Goal: Task Accomplishment & Management: Manage account settings

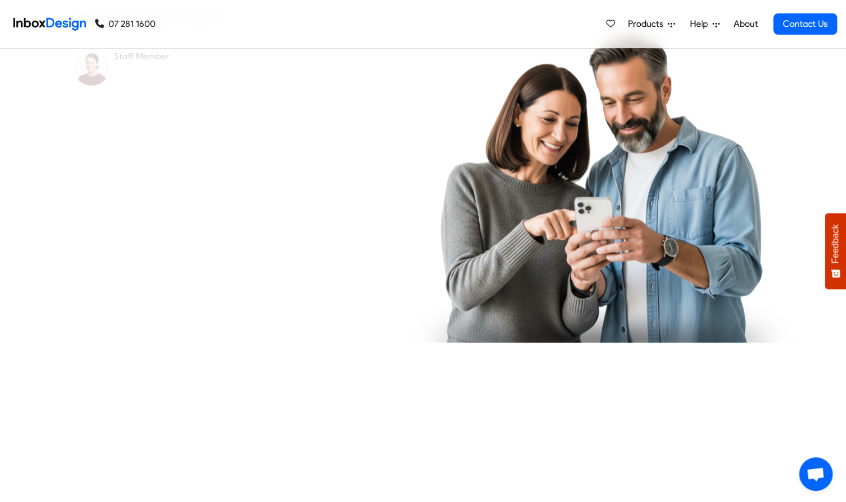
checkbox input "true"
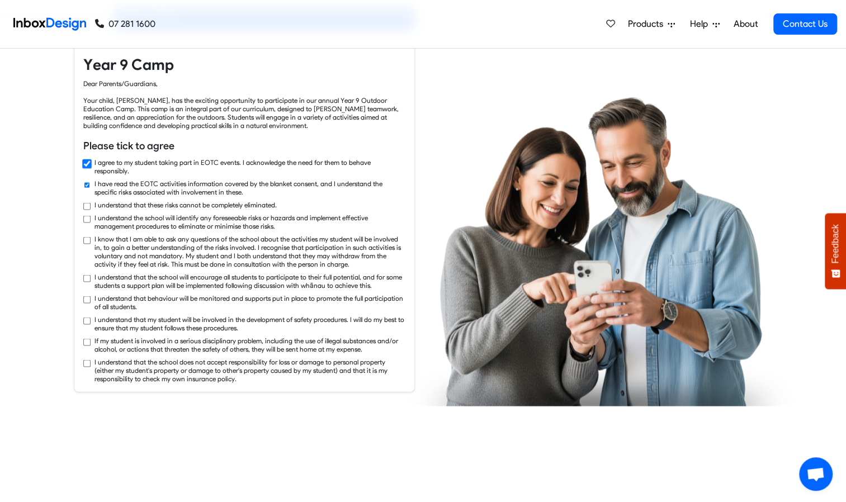
checkbox input "true"
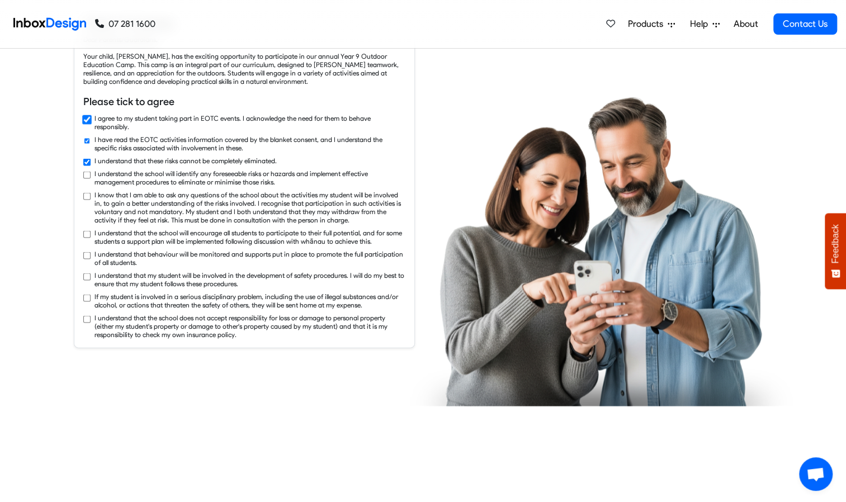
checkbox input "true"
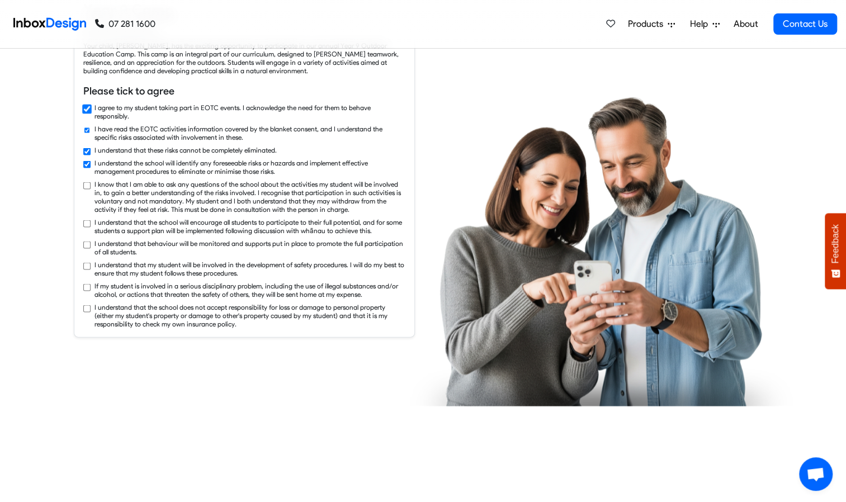
checkbox input "true"
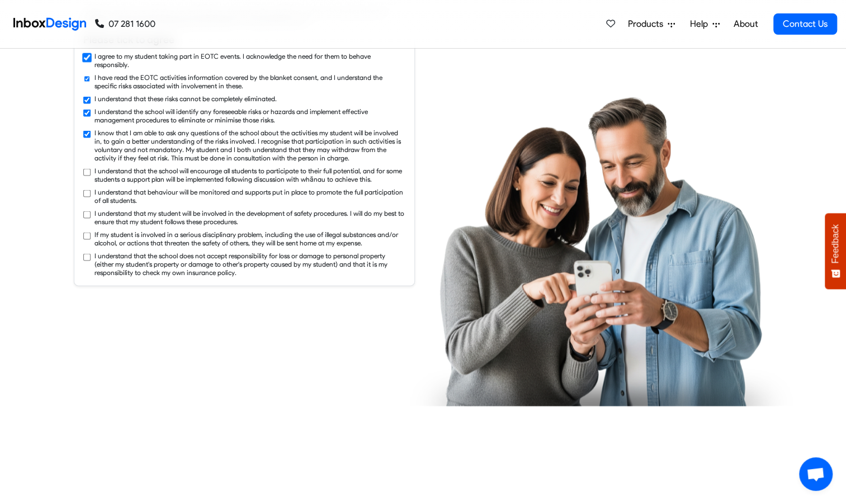
checkbox input "true"
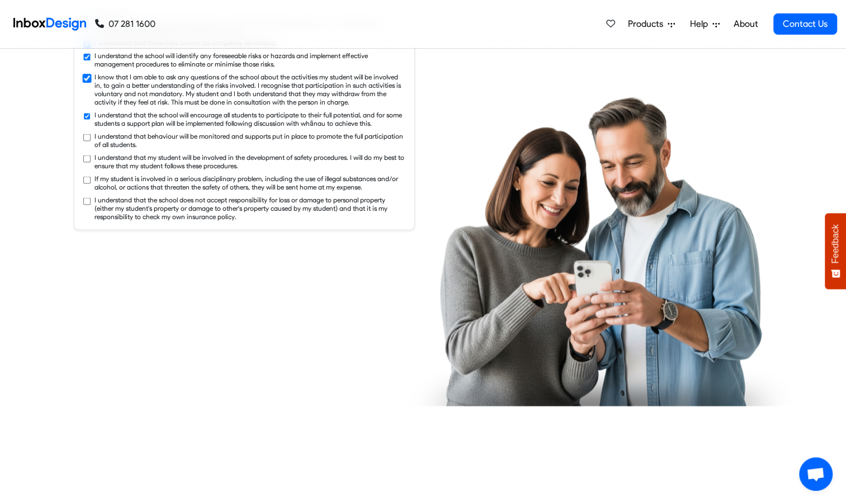
checkbox input "true"
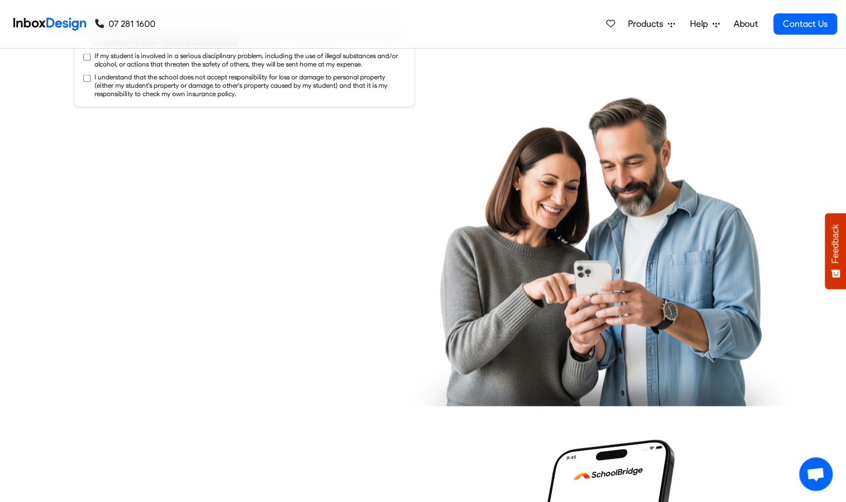
checkbox input "true"
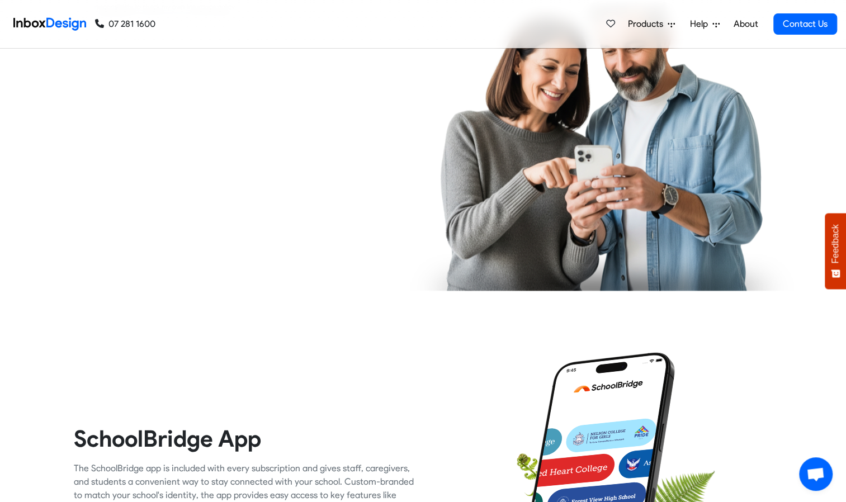
checkbox input "true"
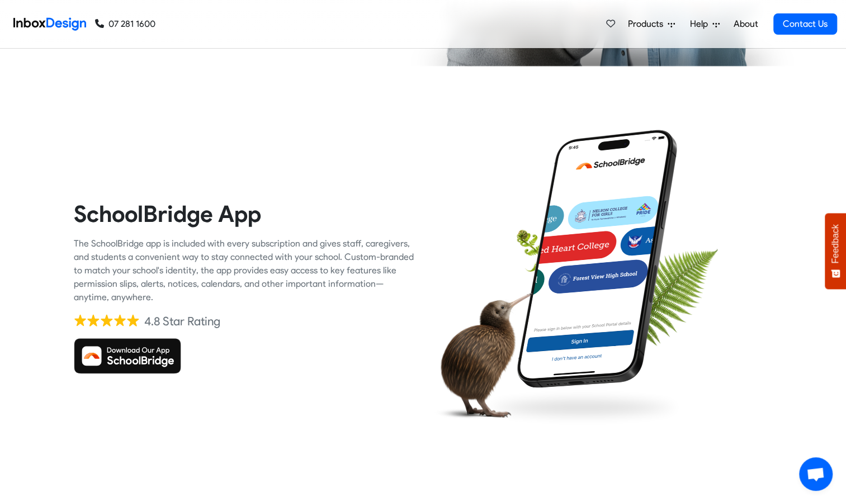
scroll to position [1810, 0]
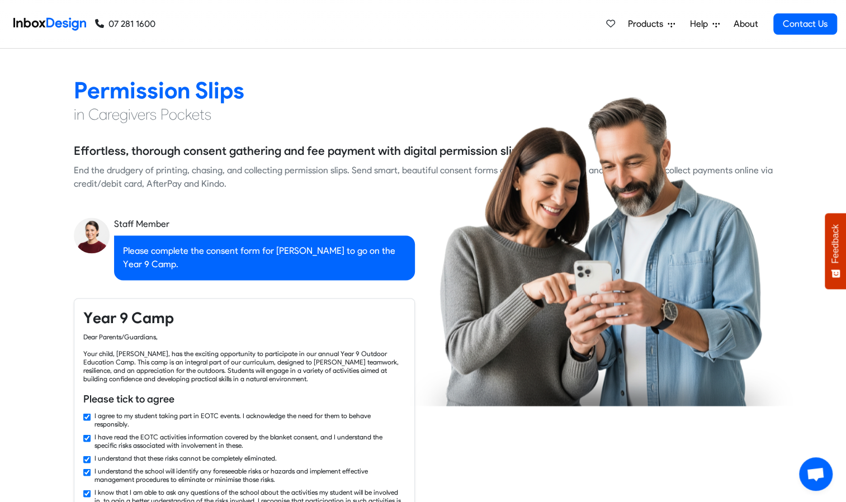
checkbox input "false"
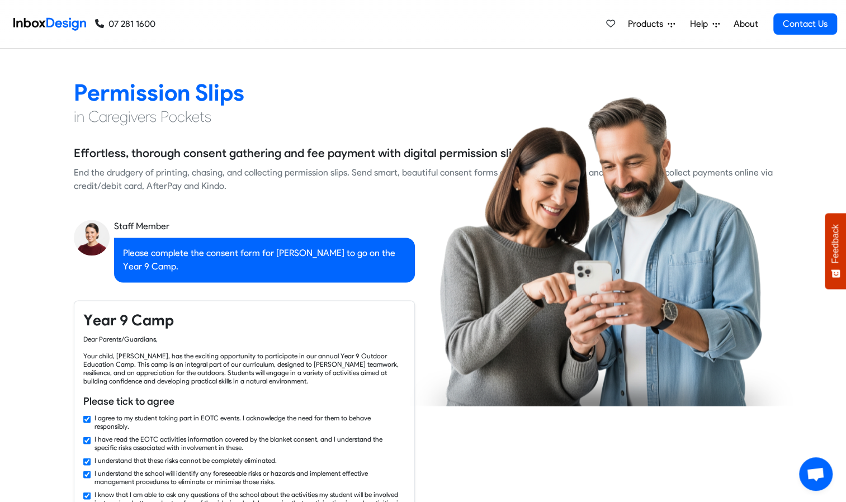
checkbox input "false"
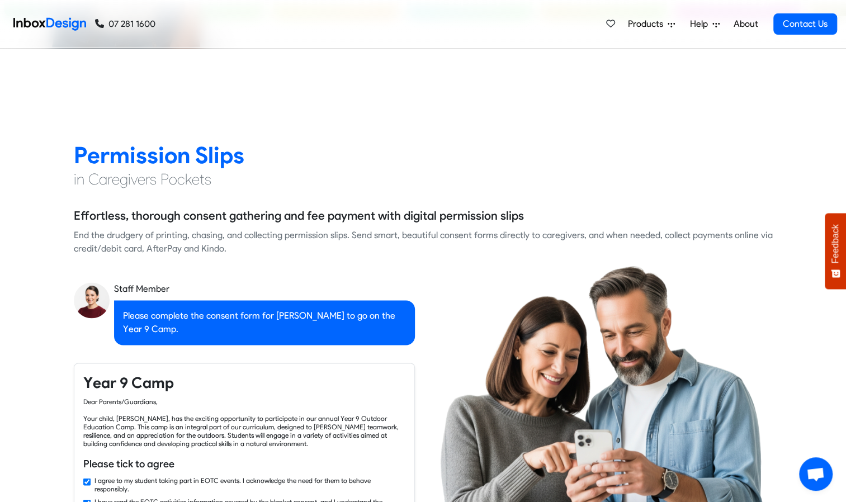
checkbox input "false"
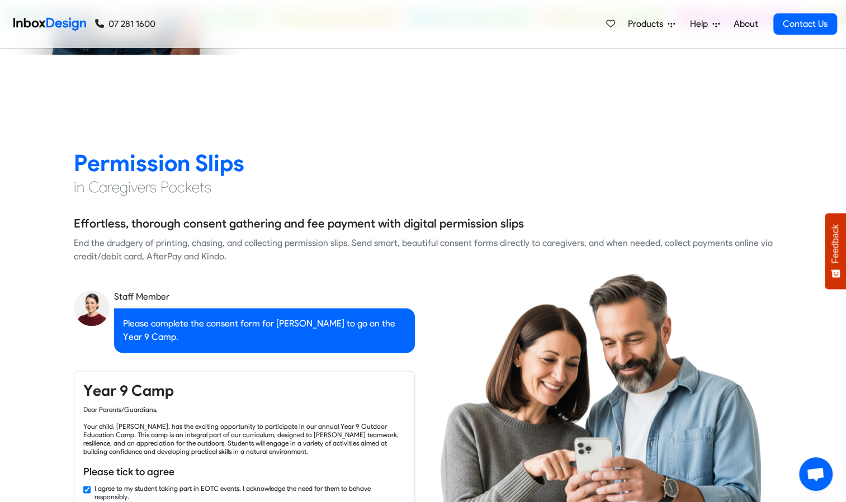
checkbox input "false"
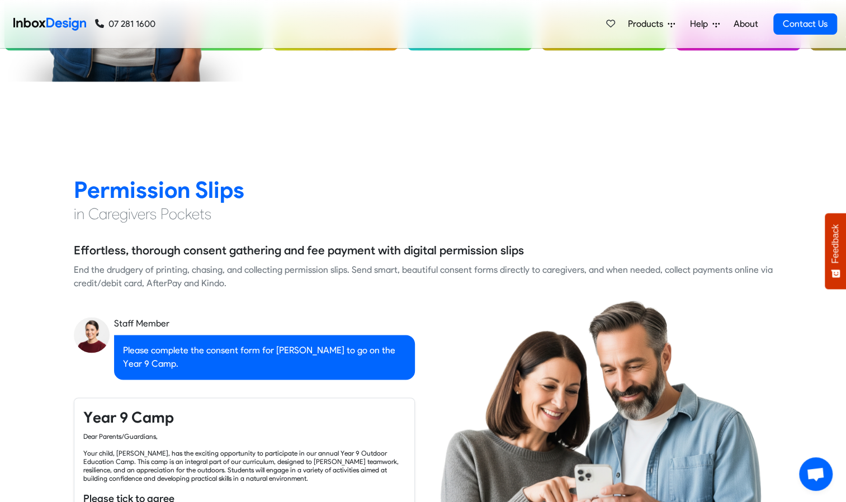
checkbox input "false"
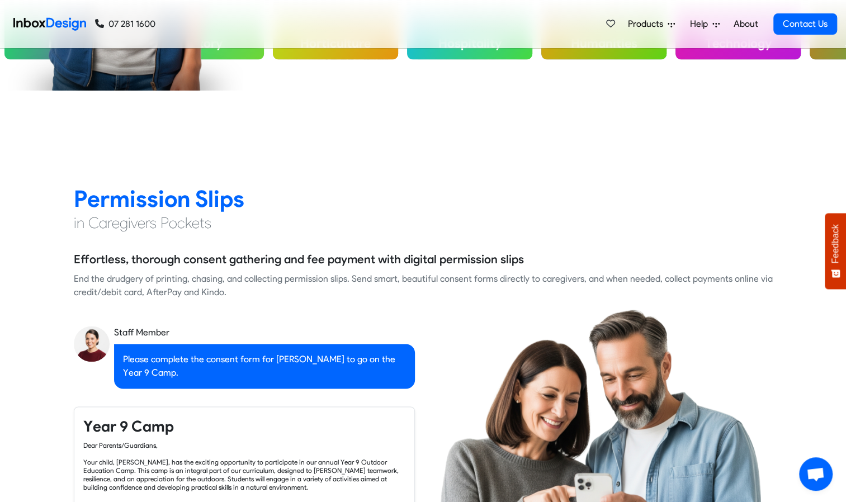
checkbox input "false"
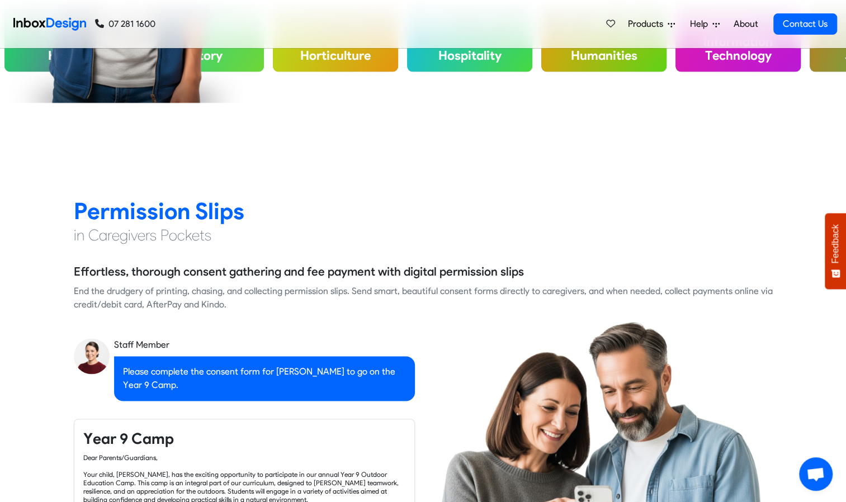
checkbox input "false"
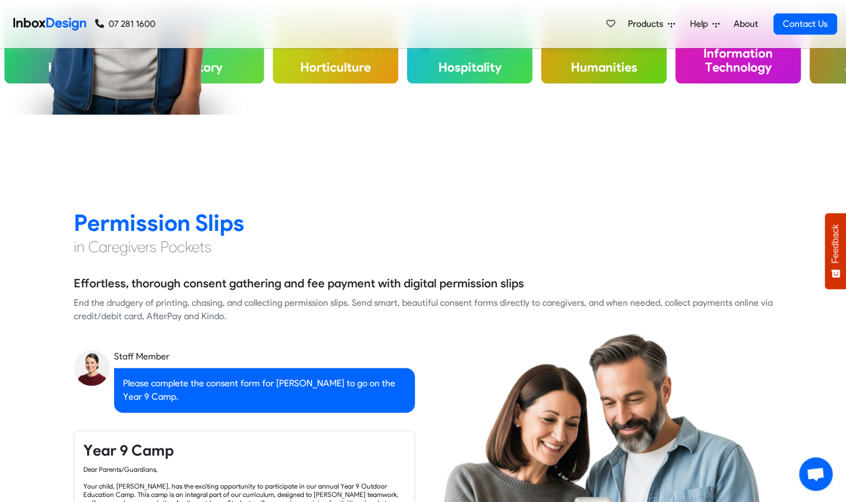
checkbox input "false"
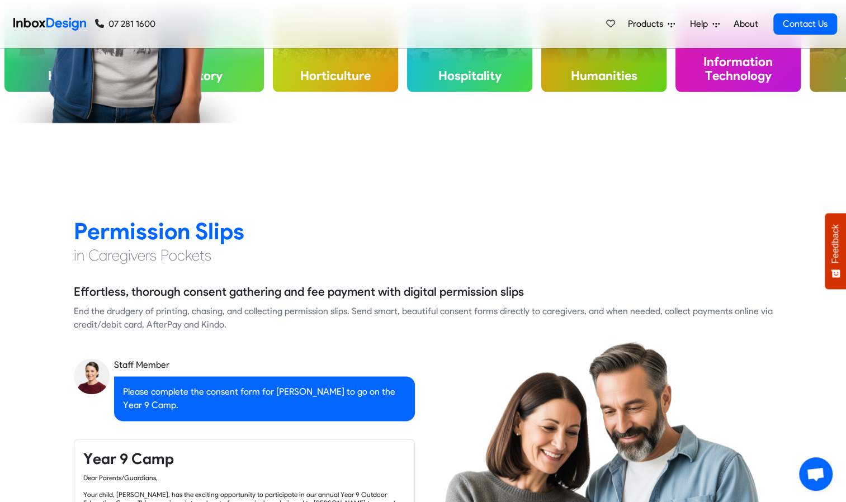
checkbox input "false"
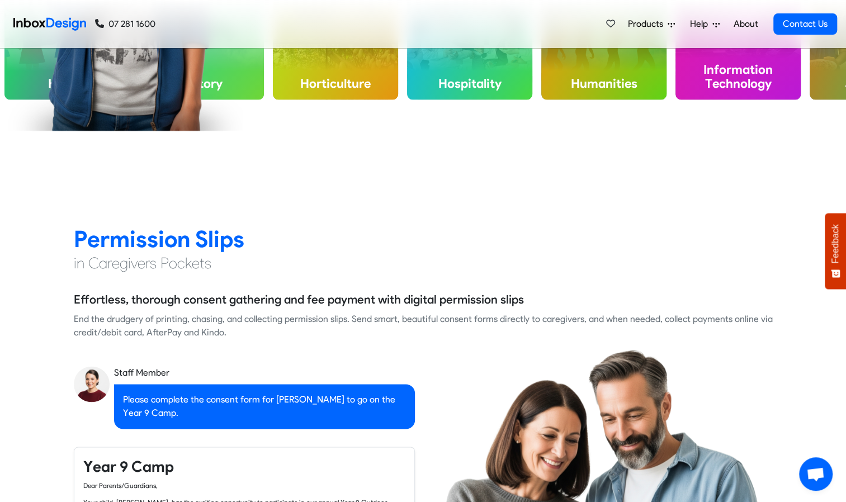
checkbox input "false"
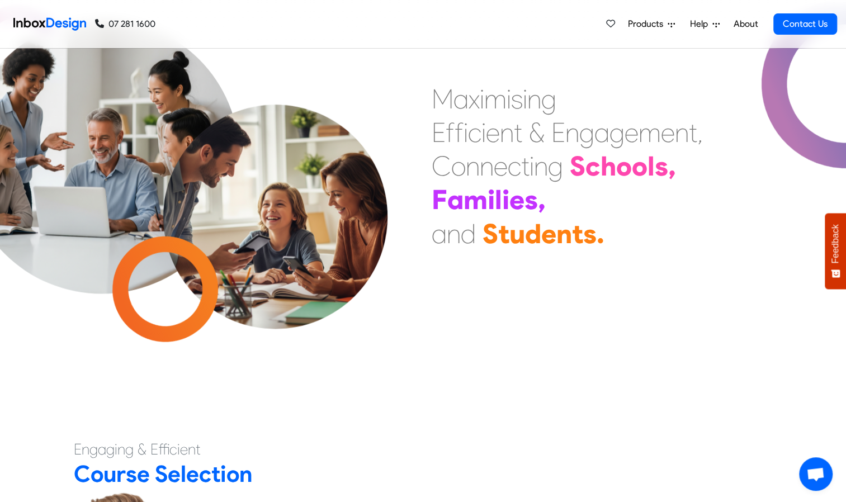
scroll to position [0, 0]
